Goal: Task Accomplishment & Management: Use online tool/utility

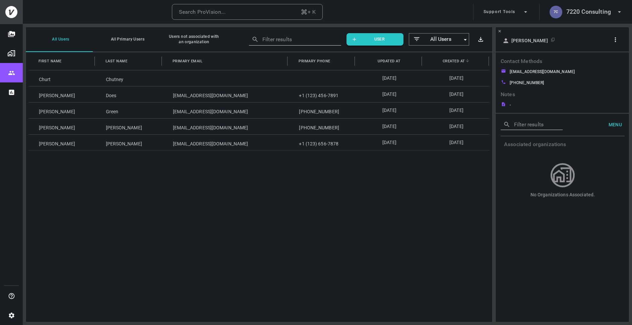
click at [589, 13] on h6 "7220 Consulting" at bounding box center [589, 12] width 45 height 10
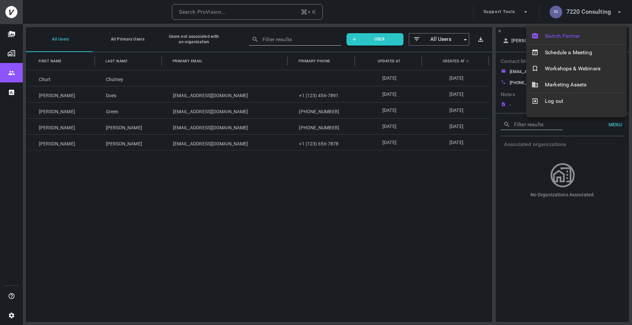
click at [555, 38] on span "Switch Partner" at bounding box center [583, 36] width 76 height 8
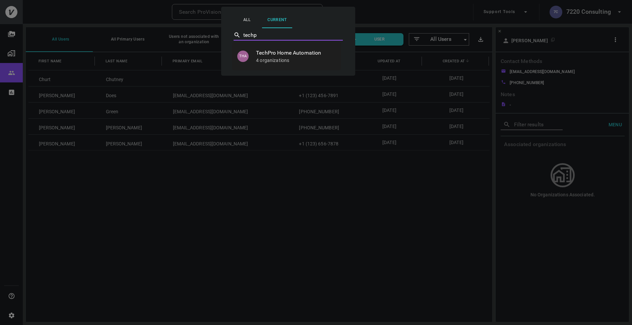
type input "techpr"
click at [299, 61] on p "4 organizations" at bounding box center [296, 60] width 80 height 7
